Goal: Navigation & Orientation: Go to known website

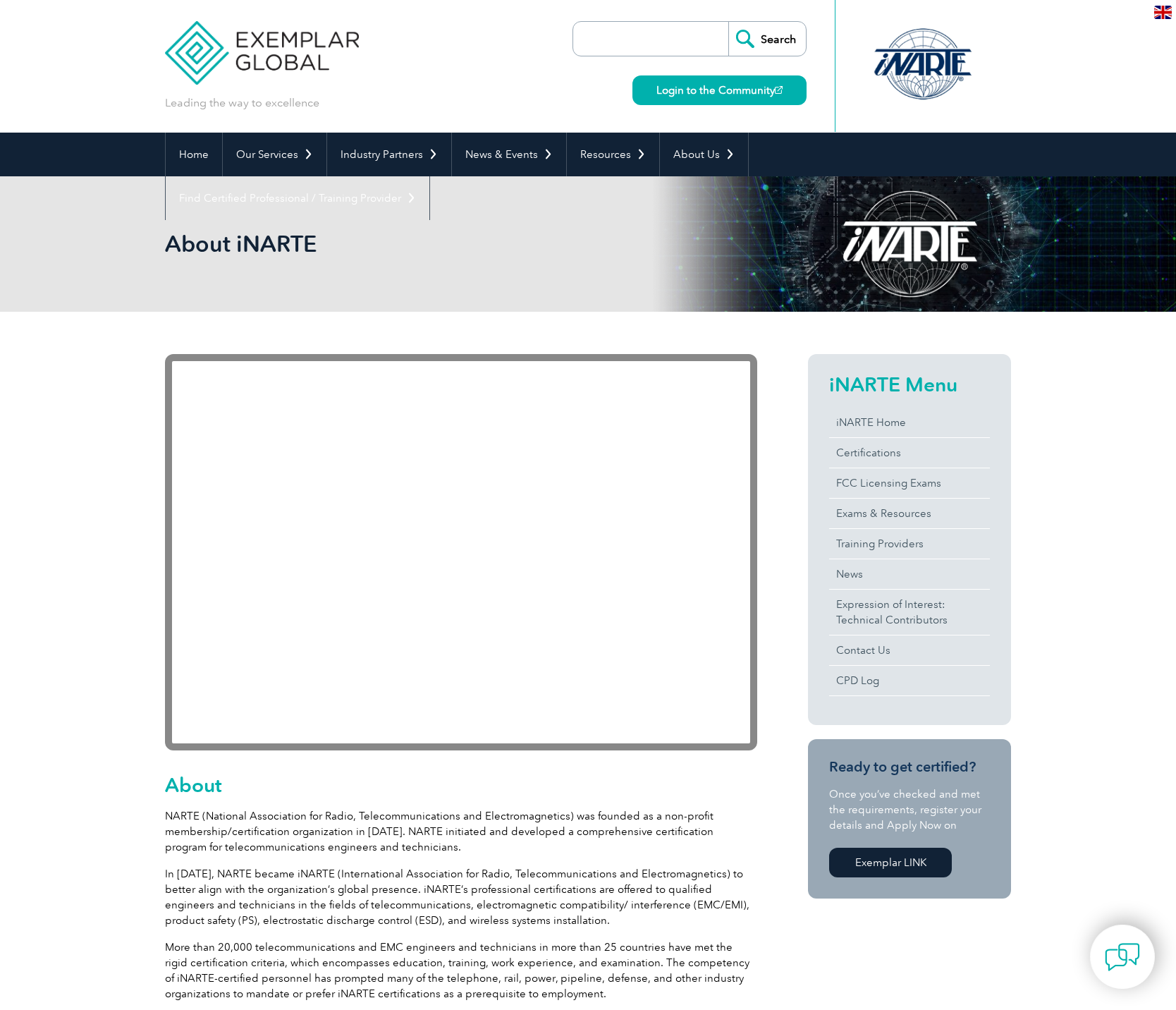
click at [687, 111] on div "Search Login to the Community" at bounding box center [689, 66] width 234 height 133
click at [690, 101] on link "Login to the Community" at bounding box center [720, 90] width 175 height 29
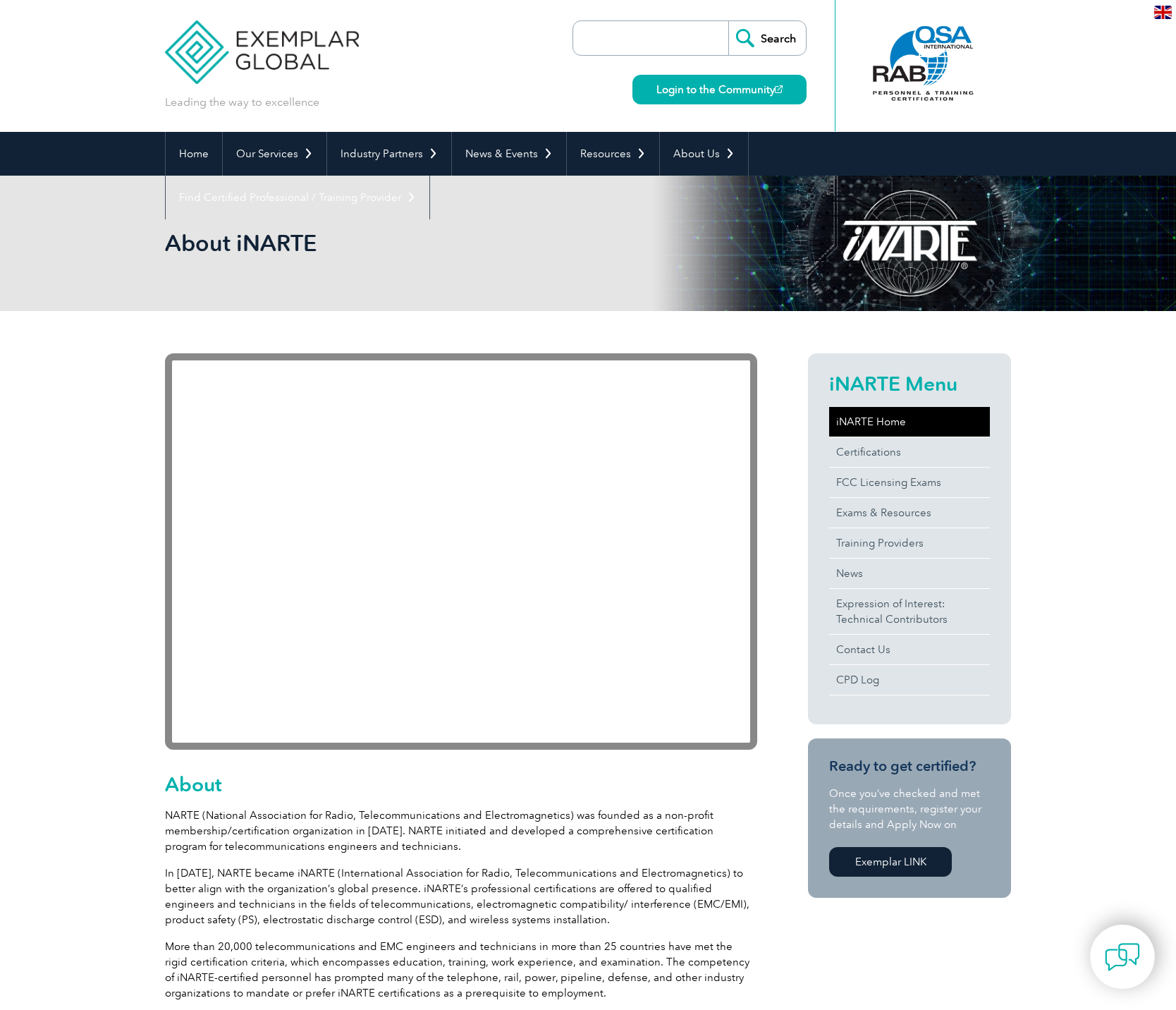
click at [892, 418] on link "iNARTE Home" at bounding box center [910, 422] width 161 height 29
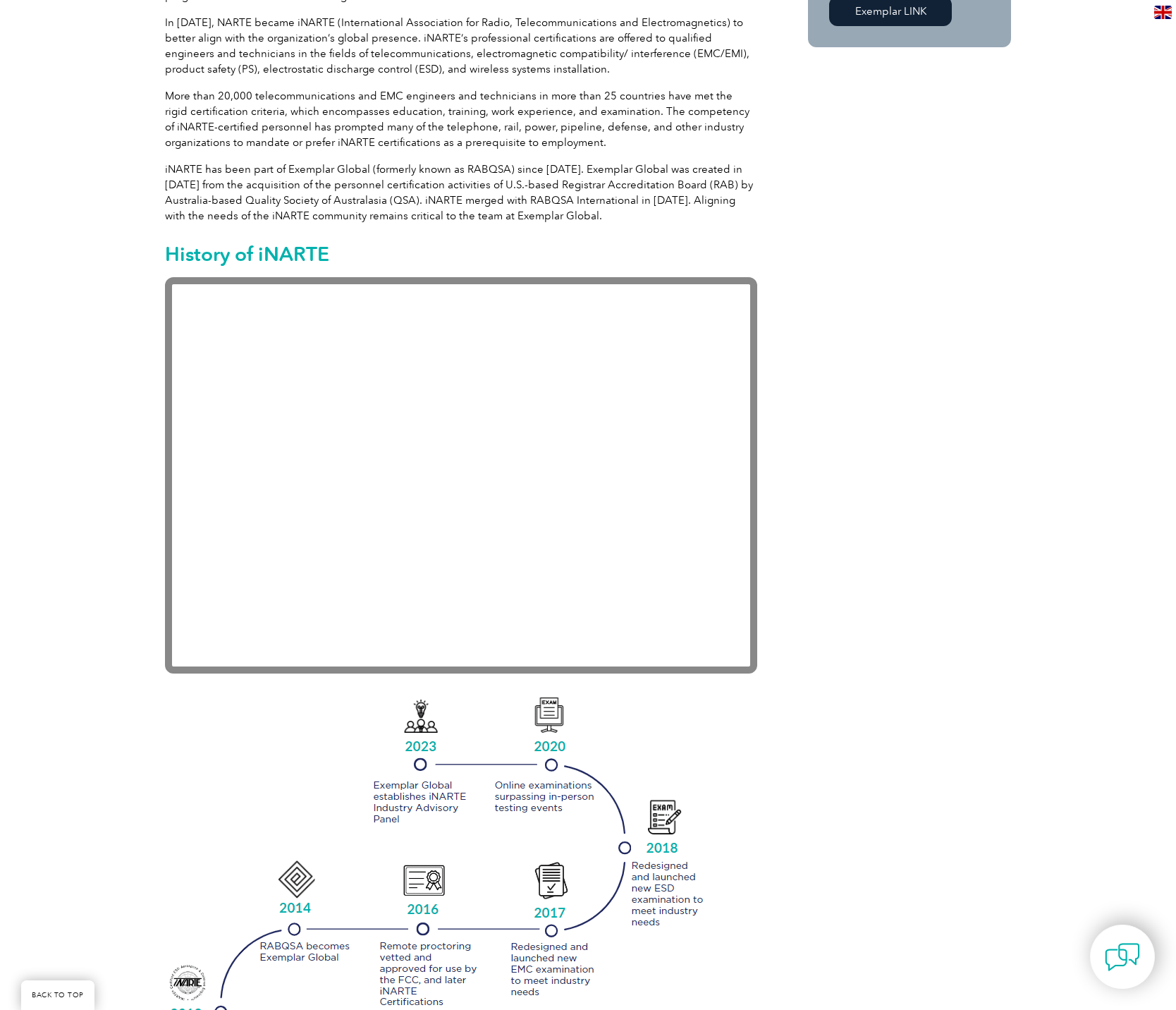
scroll to position [338, 0]
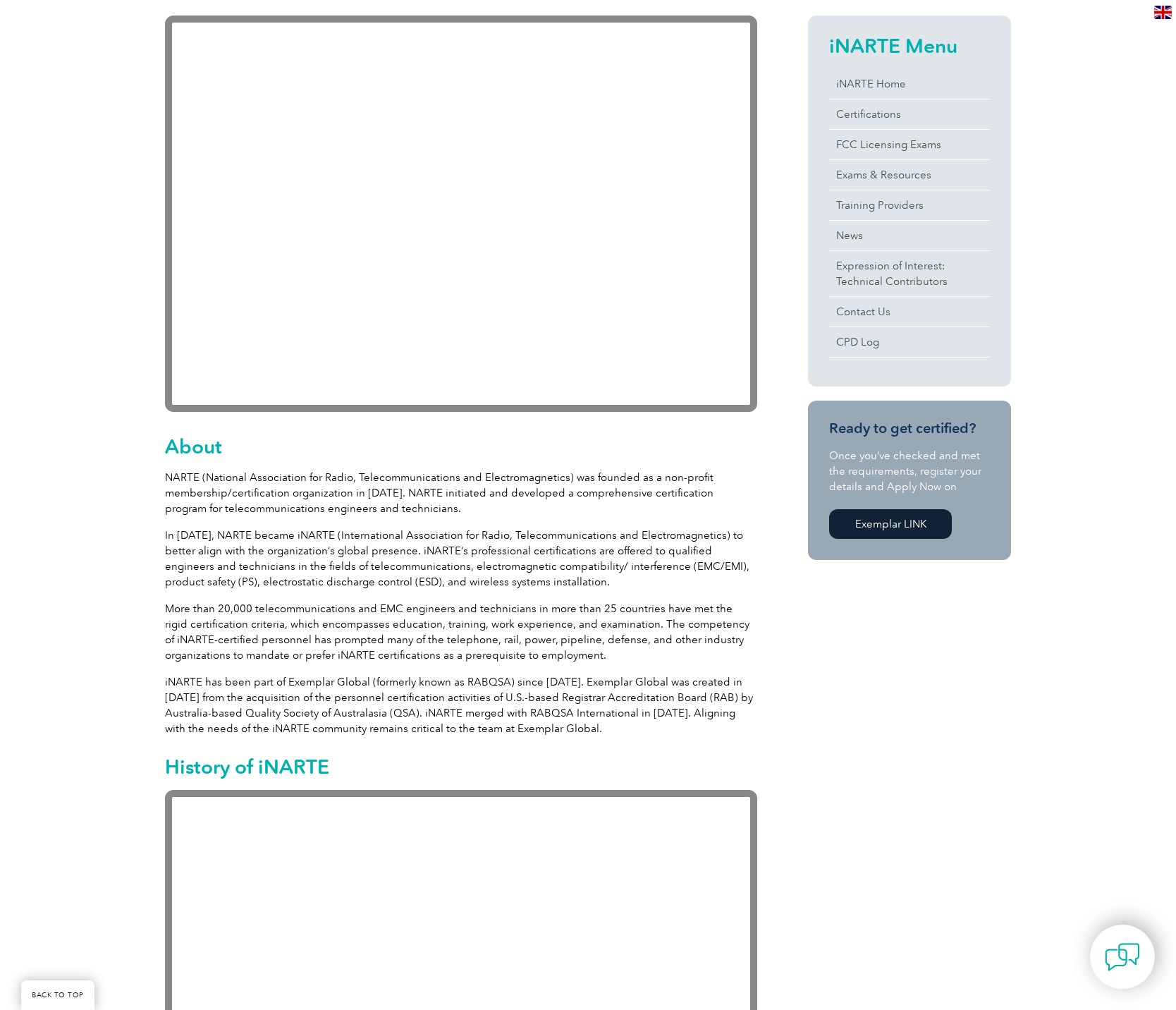
click at [911, 520] on link "Exemplar LINK" at bounding box center [890, 524] width 123 height 29
